Goal: Find specific page/section: Find specific page/section

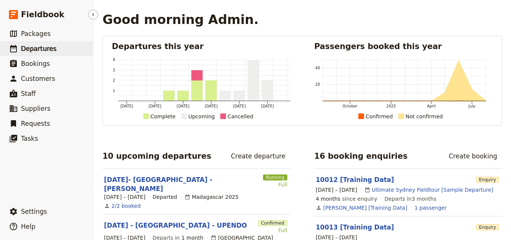
click at [43, 51] on span "Departures" at bounding box center [39, 48] width 36 height 7
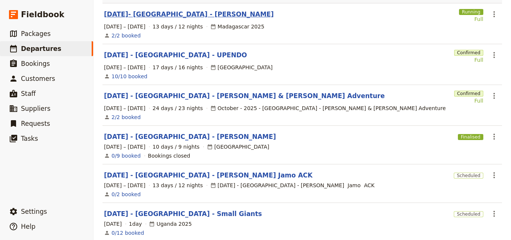
scroll to position [150, 0]
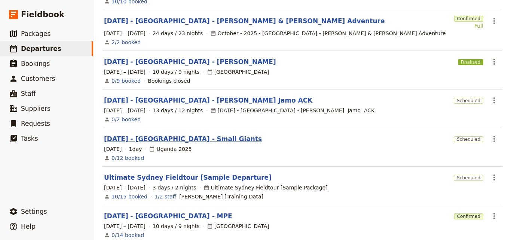
click at [155, 134] on link "[DATE] - [GEOGRAPHIC_DATA] - Small Giants" at bounding box center [183, 138] width 158 height 9
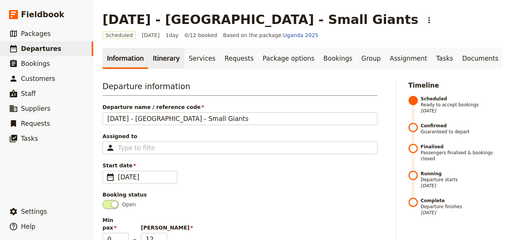
click at [168, 56] on link "Itinerary" at bounding box center [166, 58] width 36 height 21
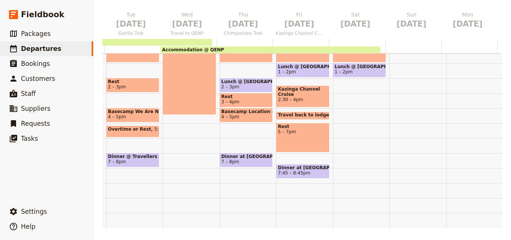
scroll to position [0, 195]
